Goal: Task Accomplishment & Management: Complete application form

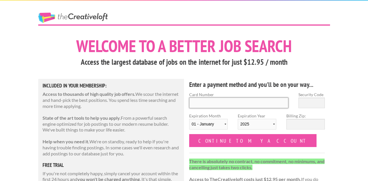
click at [218, 105] on input "Card Number" at bounding box center [239, 103] width 100 height 11
type input "4833160168700034"
select select "11"
click at [308, 100] on input "Security Code" at bounding box center [312, 103] width 26 height 11
type input "183"
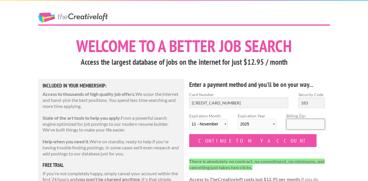
click at [308, 125] on input "Billing Zip:" at bounding box center [306, 124] width 39 height 11
type input "95242"
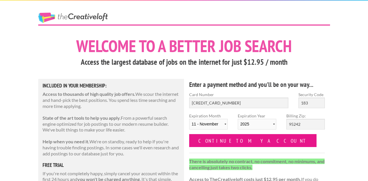
click at [223, 141] on input "Continue to my account" at bounding box center [253, 140] width 128 height 13
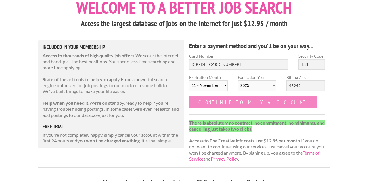
scroll to position [43, 0]
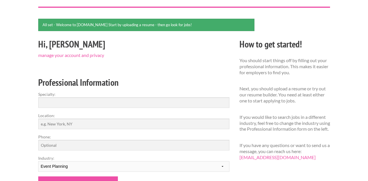
scroll to position [37, 0]
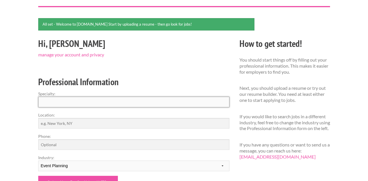
click at [215, 102] on input "Specialty:" at bounding box center [133, 102] width 191 height 11
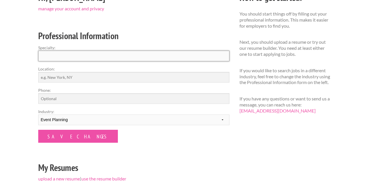
scroll to position [83, 0]
click at [210, 119] on select "--------- Fashion Interior Design Photography Event Planning Entertainment Musi…" at bounding box center [133, 120] width 191 height 11
click at [208, 98] on input "Phone:" at bounding box center [133, 99] width 191 height 11
type input "2092006997"
click at [97, 75] on input "Location:" at bounding box center [133, 77] width 191 height 11
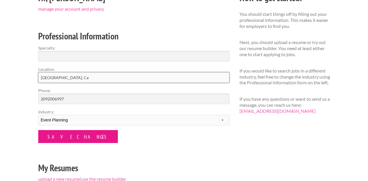
type input "Lodi, Ca"
click at [73, 134] on input "Save Changes" at bounding box center [78, 136] width 80 height 13
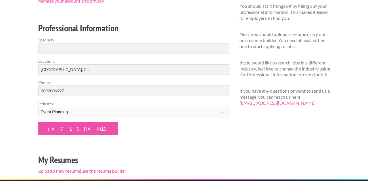
scroll to position [96, 0]
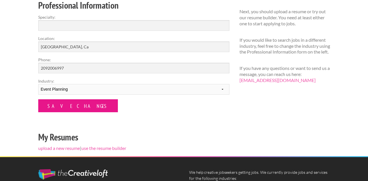
click at [82, 109] on input "Save Changes" at bounding box center [78, 105] width 80 height 13
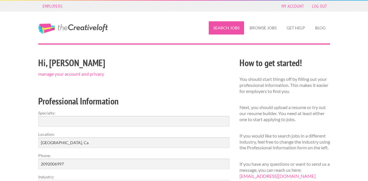
click at [238, 23] on link "Search Jobs" at bounding box center [226, 27] width 35 height 13
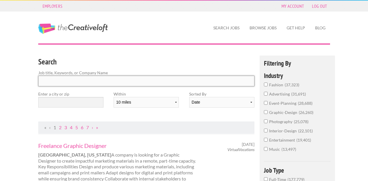
click at [103, 82] on input "Search" at bounding box center [146, 81] width 217 height 11
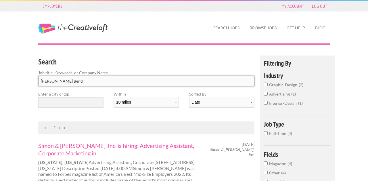
click button "submit" at bounding box center [0, 0] width 0 height 0
click at [73, 106] on input "text" at bounding box center [70, 102] width 65 height 11
click at [90, 82] on input "Scribner Bend" at bounding box center [146, 81] width 217 height 11
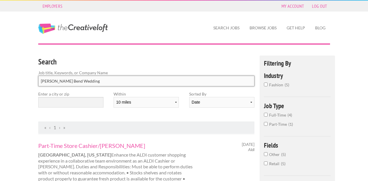
type input "Scribner Bend Wedding"
click button "submit" at bounding box center [0, 0] width 0 height 0
click at [49, 110] on div "Enter a city or zip" at bounding box center [70, 101] width 75 height 21
click at [51, 105] on input "text" at bounding box center [70, 102] width 65 height 11
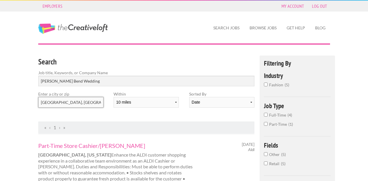
click at [77, 104] on input "Sacramento, Ca" at bounding box center [70, 102] width 65 height 11
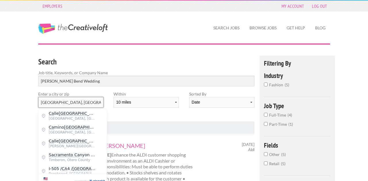
click at [77, 104] on input "Sacramento, Ca" at bounding box center [70, 102] width 65 height 11
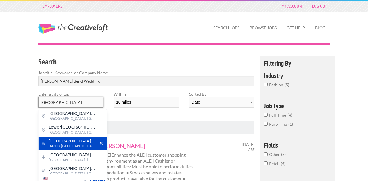
type input "[GEOGRAPHIC_DATA]"
click at [92, 140] on span "[GEOGRAPHIC_DATA]" at bounding box center [72, 140] width 47 height 5
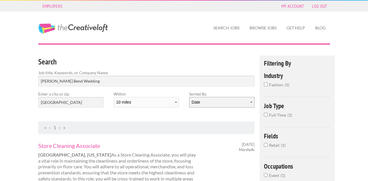
click at [206, 102] on select "Date Relevance" at bounding box center [221, 102] width 65 height 11
type input "S"
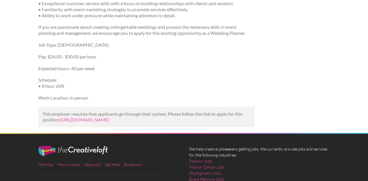
scroll to position [234, 0]
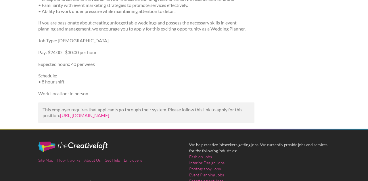
click at [88, 117] on link "[URL][DOMAIN_NAME]" at bounding box center [84, 115] width 49 height 5
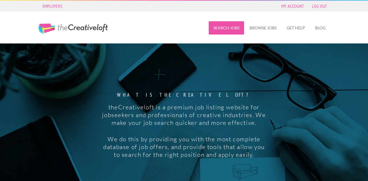
click at [221, 29] on link "Search Jobs" at bounding box center [226, 27] width 35 height 13
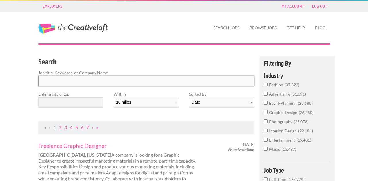
click at [158, 80] on input "Search" at bounding box center [146, 81] width 217 height 11
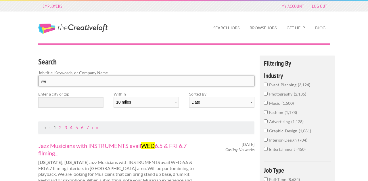
type input "w"
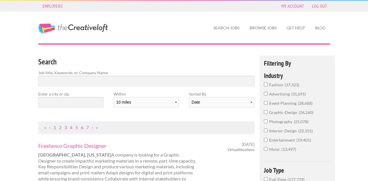
click at [265, 101] on input "event-planning 28,688" at bounding box center [266, 103] width 4 height 4
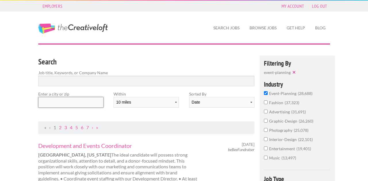
click at [77, 102] on input "text" at bounding box center [70, 102] width 65 height 11
click at [131, 99] on select "10 miles 20 miles 50 miles 100 miles 200 miles 300 miles 400 miles 500 miles" at bounding box center [146, 102] width 65 height 11
select select "20"
click at [92, 104] on input "text" at bounding box center [70, 102] width 65 height 11
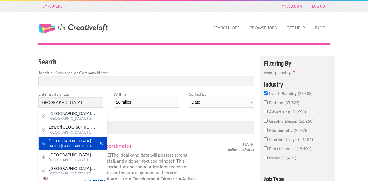
click at [84, 142] on span "Sacramento" at bounding box center [72, 140] width 47 height 5
type input "Sacramento"
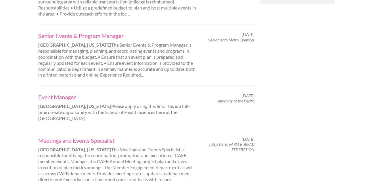
scroll to position [479, 0]
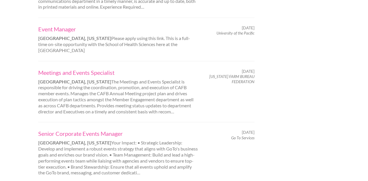
scroll to position [547, 0]
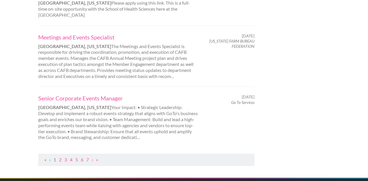
scroll to position [602, 0]
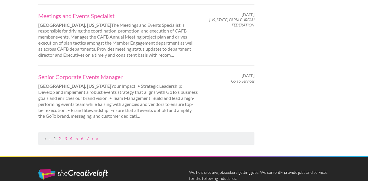
click at [60, 139] on link "2" at bounding box center [60, 138] width 3 height 5
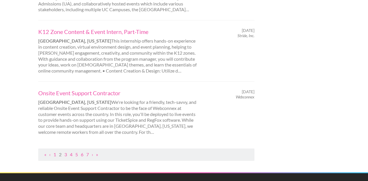
scroll to position [601, 0]
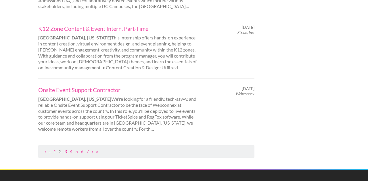
click at [66, 152] on link "3" at bounding box center [65, 151] width 3 height 5
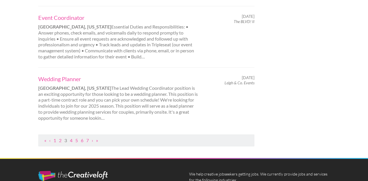
scroll to position [642, 0]
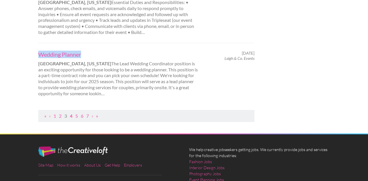
click at [71, 115] on link "4" at bounding box center [71, 115] width 3 height 5
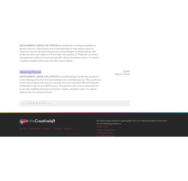
scroll to position [0, 0]
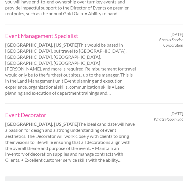
scroll to position [724, 0]
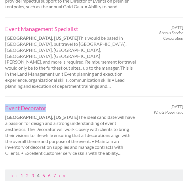
click at [43, 173] on link "5" at bounding box center [43, 175] width 3 height 5
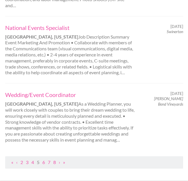
scroll to position [740, 0]
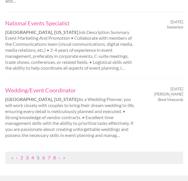
drag, startPoint x: 57, startPoint y: 105, endPoint x: 47, endPoint y: 1, distance: 104.3
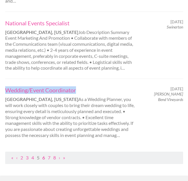
click at [44, 155] on link "6" at bounding box center [43, 157] width 3 height 5
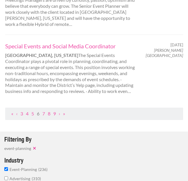
scroll to position [794, 0]
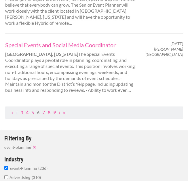
click at [45, 110] on ul "« ‹ 3 4 5 6 7 8 9 › »" at bounding box center [94, 113] width 172 height 6
click at [44, 110] on link "7" at bounding box center [43, 112] width 3 height 5
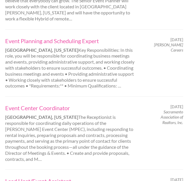
scroll to position [343, 0]
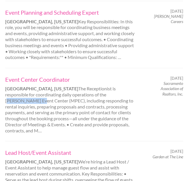
drag, startPoint x: 77, startPoint y: 89, endPoint x: 112, endPoint y: 86, distance: 35.5
click at [112, 86] on div "Event Center Coordinator Sacramento, California The Receptionist is responsible…" at bounding box center [70, 105] width 141 height 58
click at [131, 89] on div "Event Center Coordinator Sacramento, California The Receptionist is responsible…" at bounding box center [70, 105] width 141 height 58
drag, startPoint x: 131, startPoint y: 89, endPoint x: 78, endPoint y: 90, distance: 52.4
click at [78, 90] on div "Event Center Coordinator Sacramento, California The Receptionist is responsible…" at bounding box center [70, 105] width 141 height 58
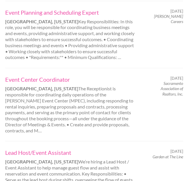
click at [86, 59] on div "Event Planning and Scheduling Expert Sacramento, California Key Responsibilitie…" at bounding box center [94, 34] width 178 height 67
drag, startPoint x: 130, startPoint y: 88, endPoint x: 78, endPoint y: 88, distance: 52.4
click at [78, 88] on div "Event Center Coordinator Sacramento, California The Receptionist is responsible…" at bounding box center [70, 105] width 141 height 58
copy div "Mack Powell Event Center"
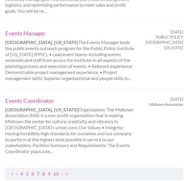
scroll to position [735, 0]
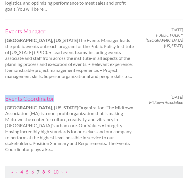
click at [44, 169] on link "8" at bounding box center [43, 171] width 3 height 5
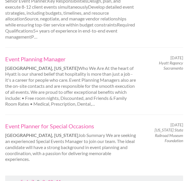
scroll to position [728, 0]
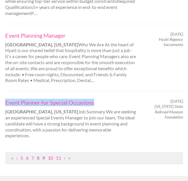
click at [45, 155] on link "9" at bounding box center [43, 157] width 3 height 5
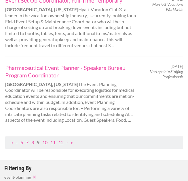
scroll to position [752, 0]
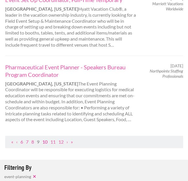
click at [46, 144] on link "10" at bounding box center [44, 141] width 5 height 5
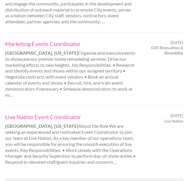
scroll to position [723, 0]
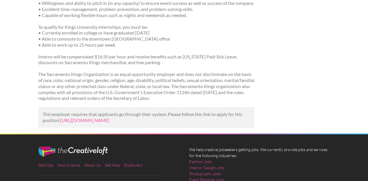
scroll to position [300, 0]
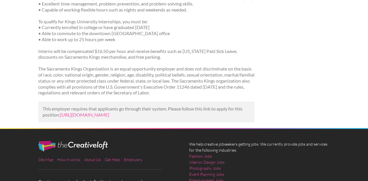
click at [87, 118] on p "This employer requires that applicants go through their system. Please follow t…" at bounding box center [147, 112] width 208 height 12
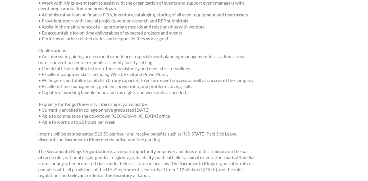
scroll to position [208, 0]
